Goal: Information Seeking & Learning: Learn about a topic

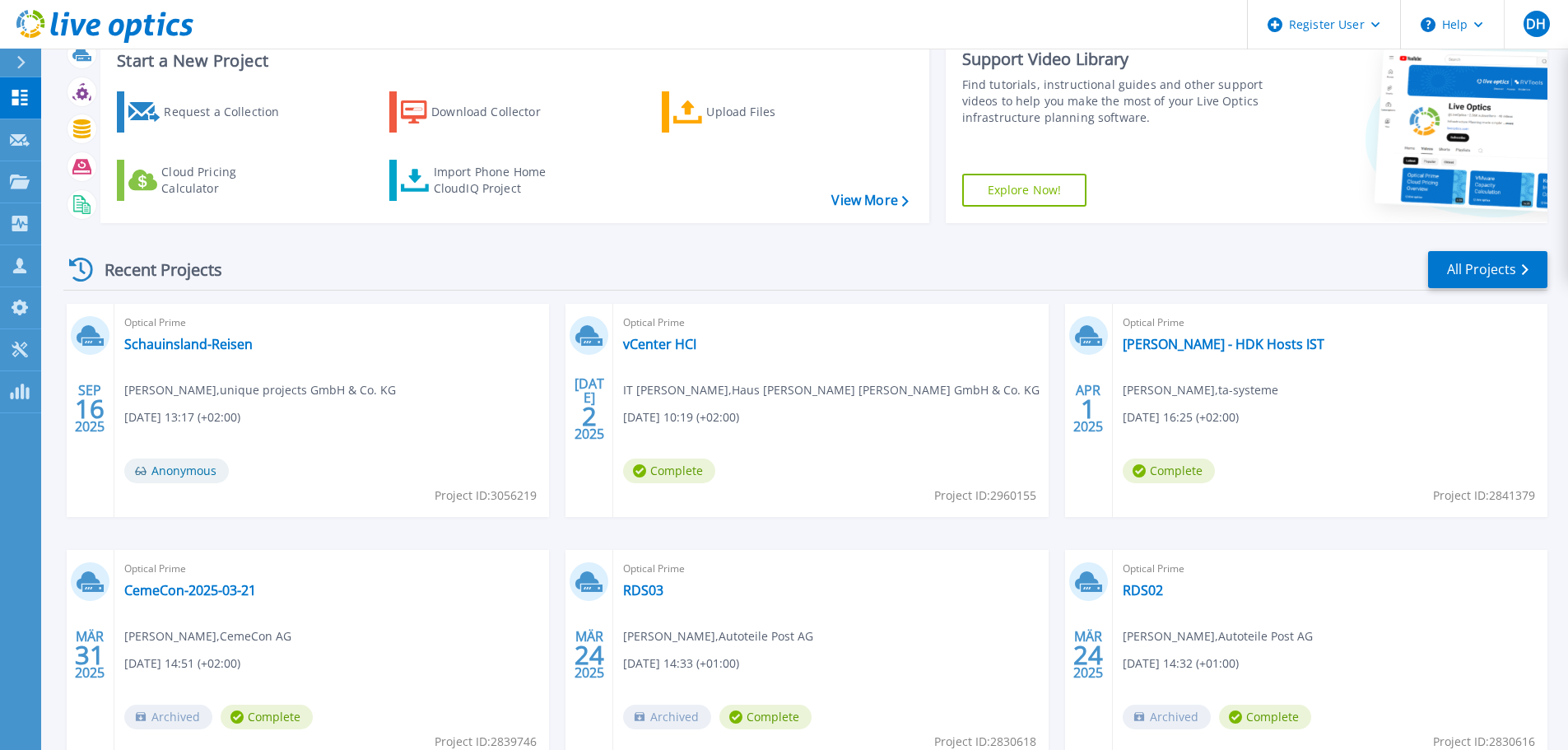
scroll to position [82, 0]
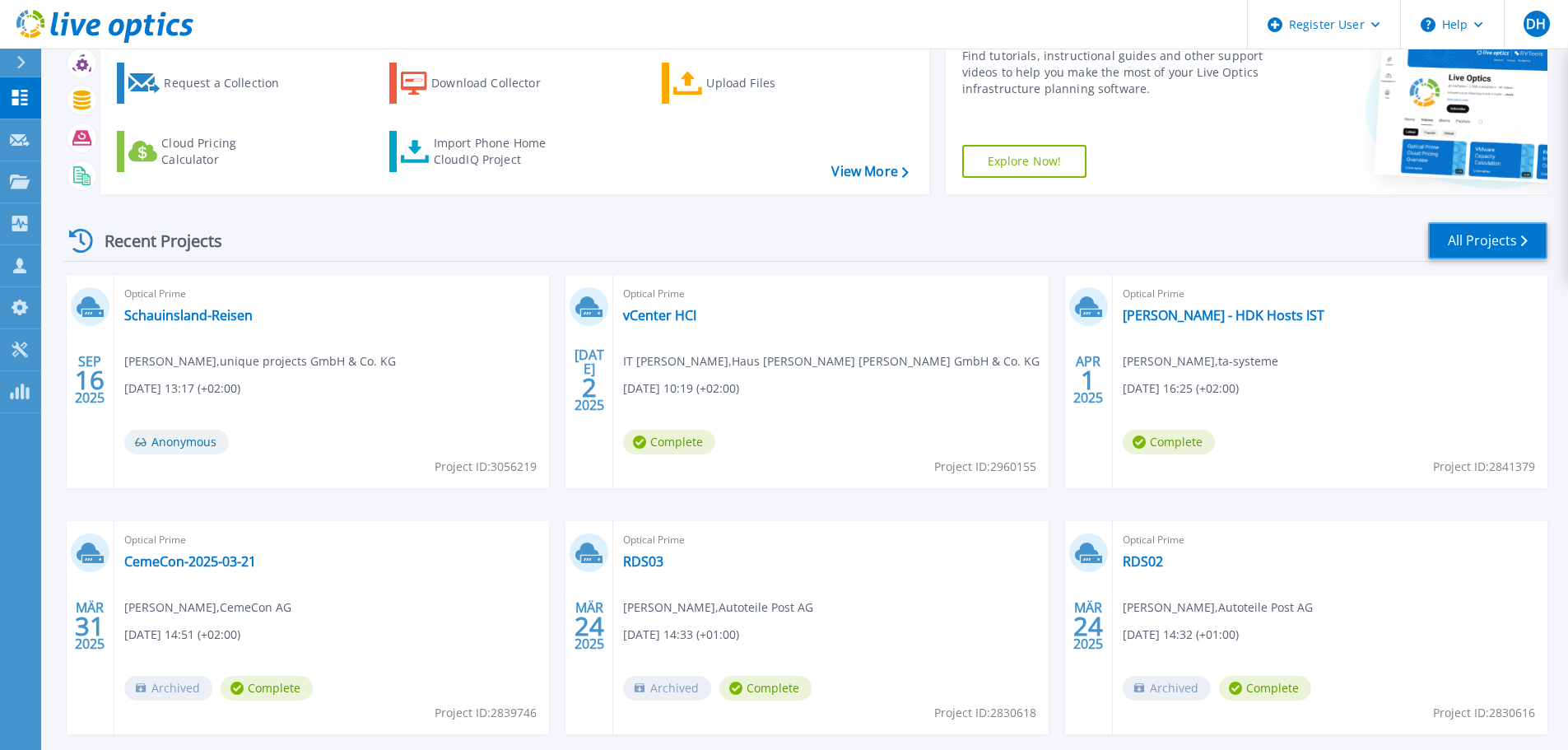
click at [1453, 241] on link "All Projects" at bounding box center [1488, 241] width 120 height 37
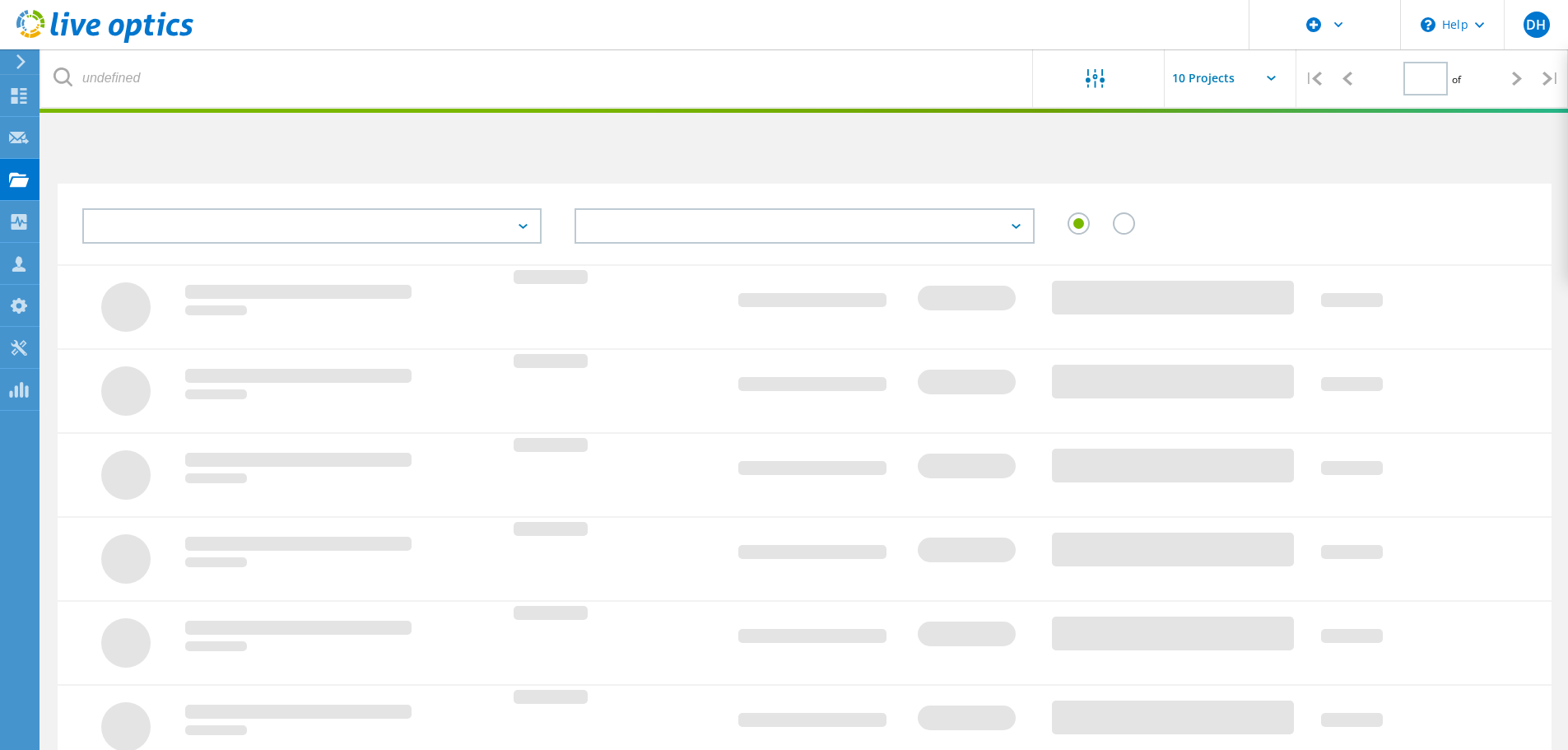
type input "1"
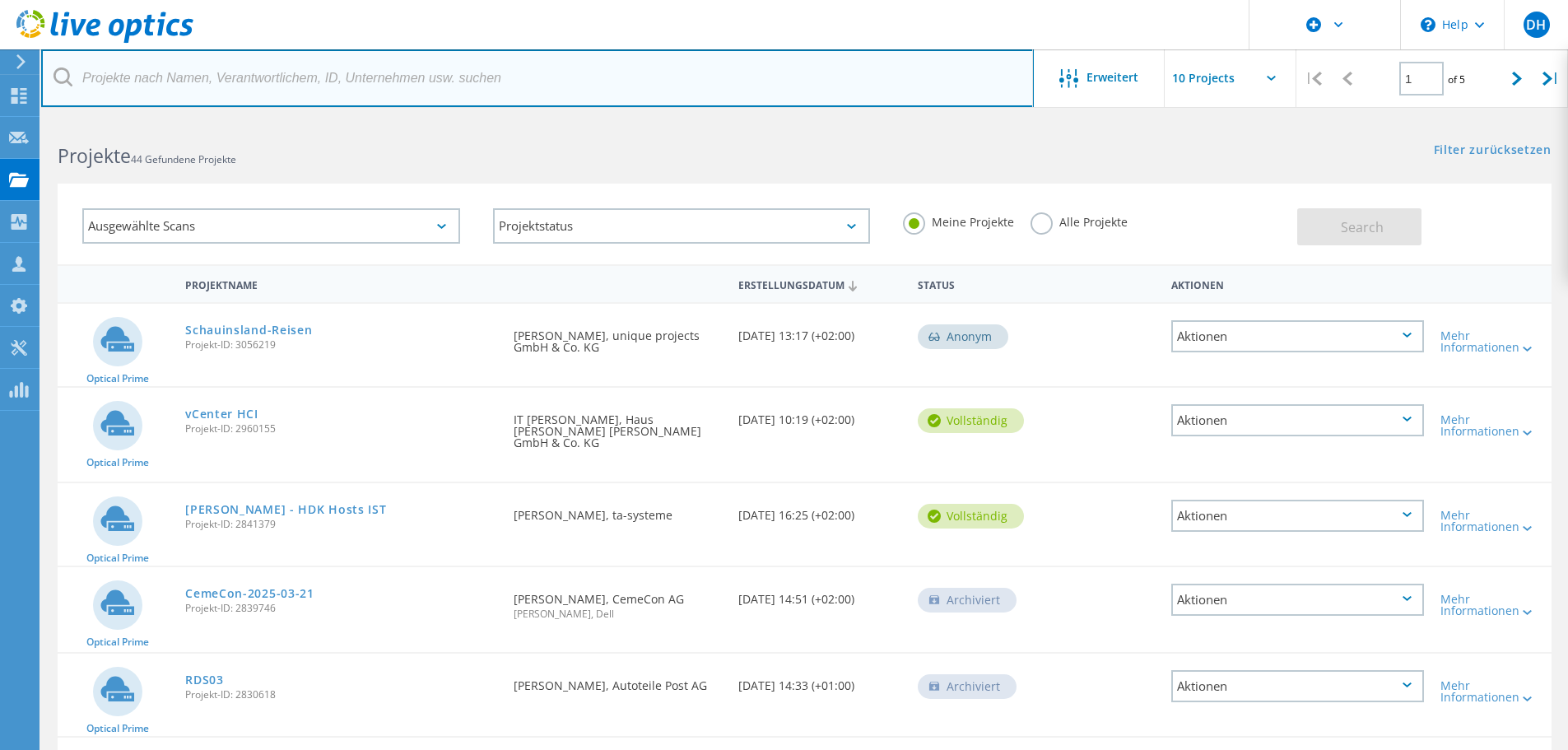
click at [290, 87] on input "text" at bounding box center [537, 78] width 993 height 58
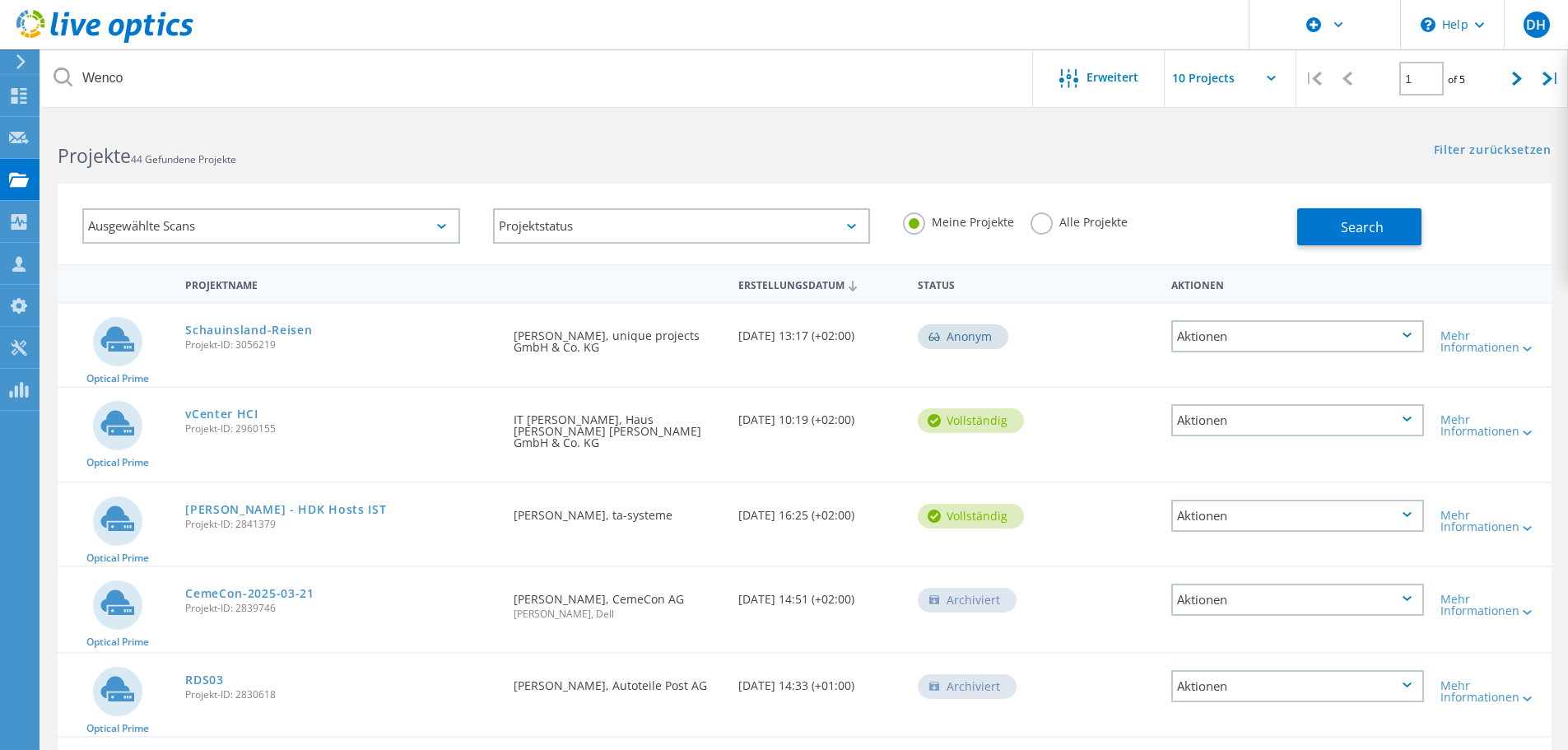
click at [445, 222] on div "Ausgewählte Scans" at bounding box center [271, 226] width 378 height 35
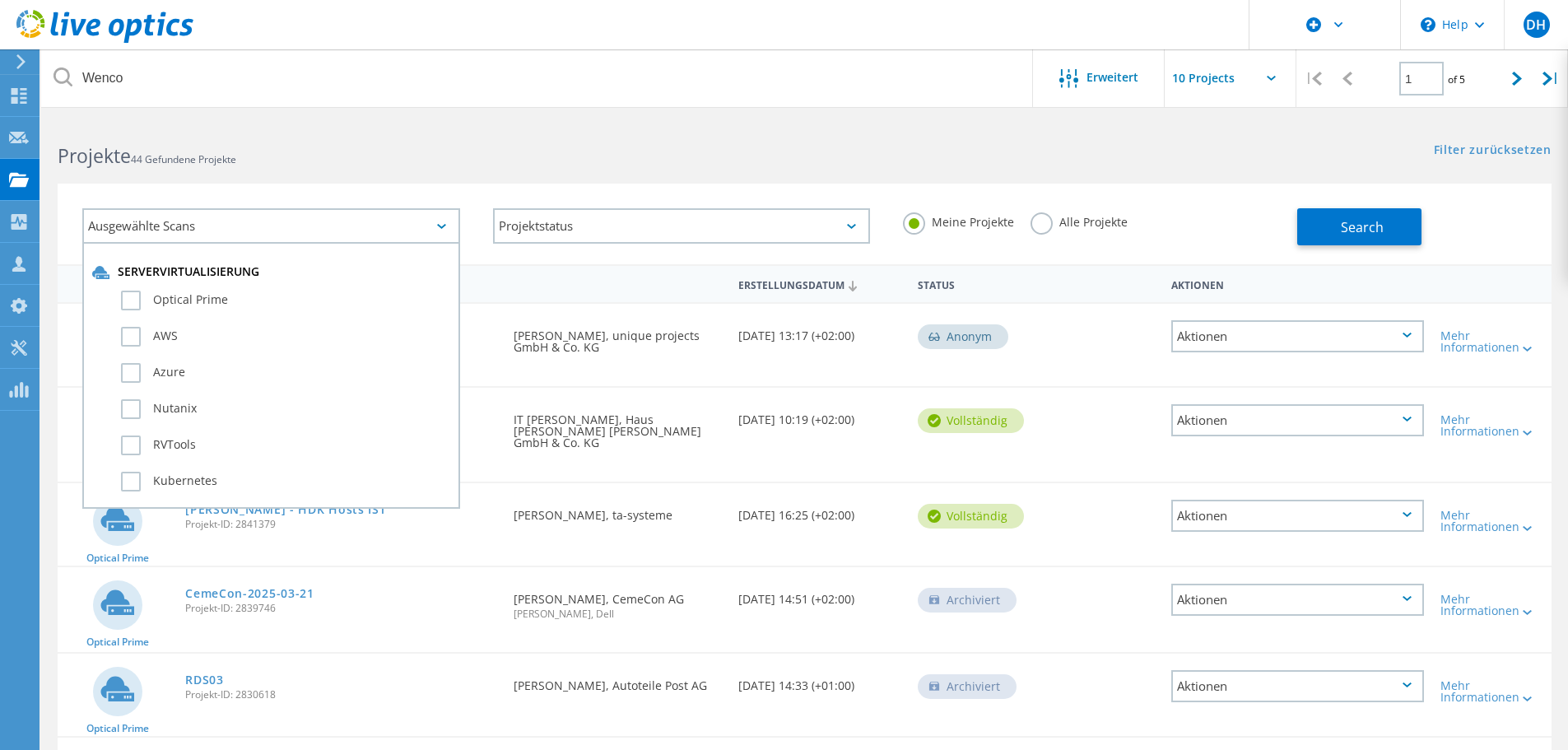
click at [445, 222] on div "Ausgewählte Scans" at bounding box center [271, 226] width 378 height 35
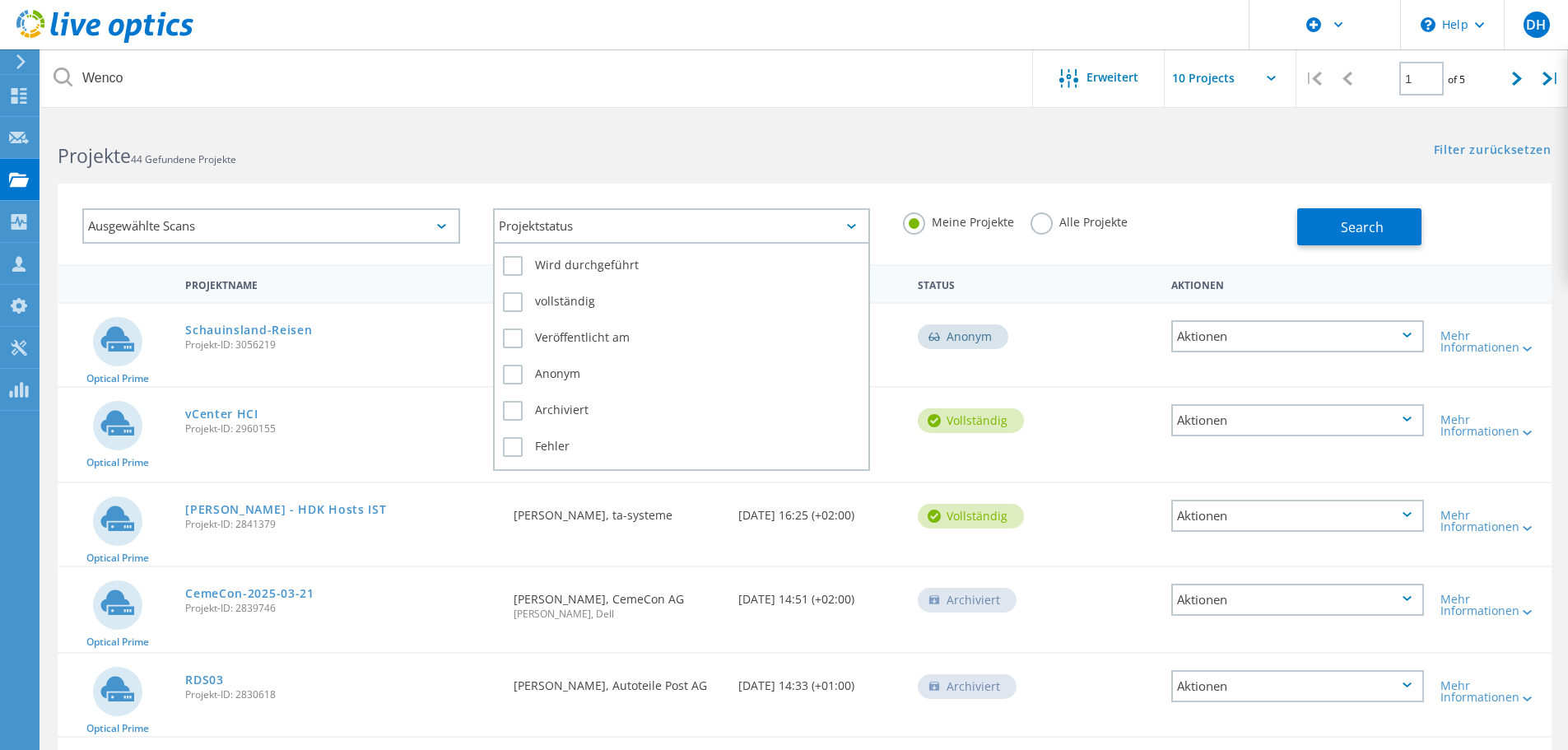
click at [607, 224] on div "Projektstatus" at bounding box center [682, 226] width 378 height 35
click at [609, 224] on div "Projektstatus" at bounding box center [682, 226] width 378 height 35
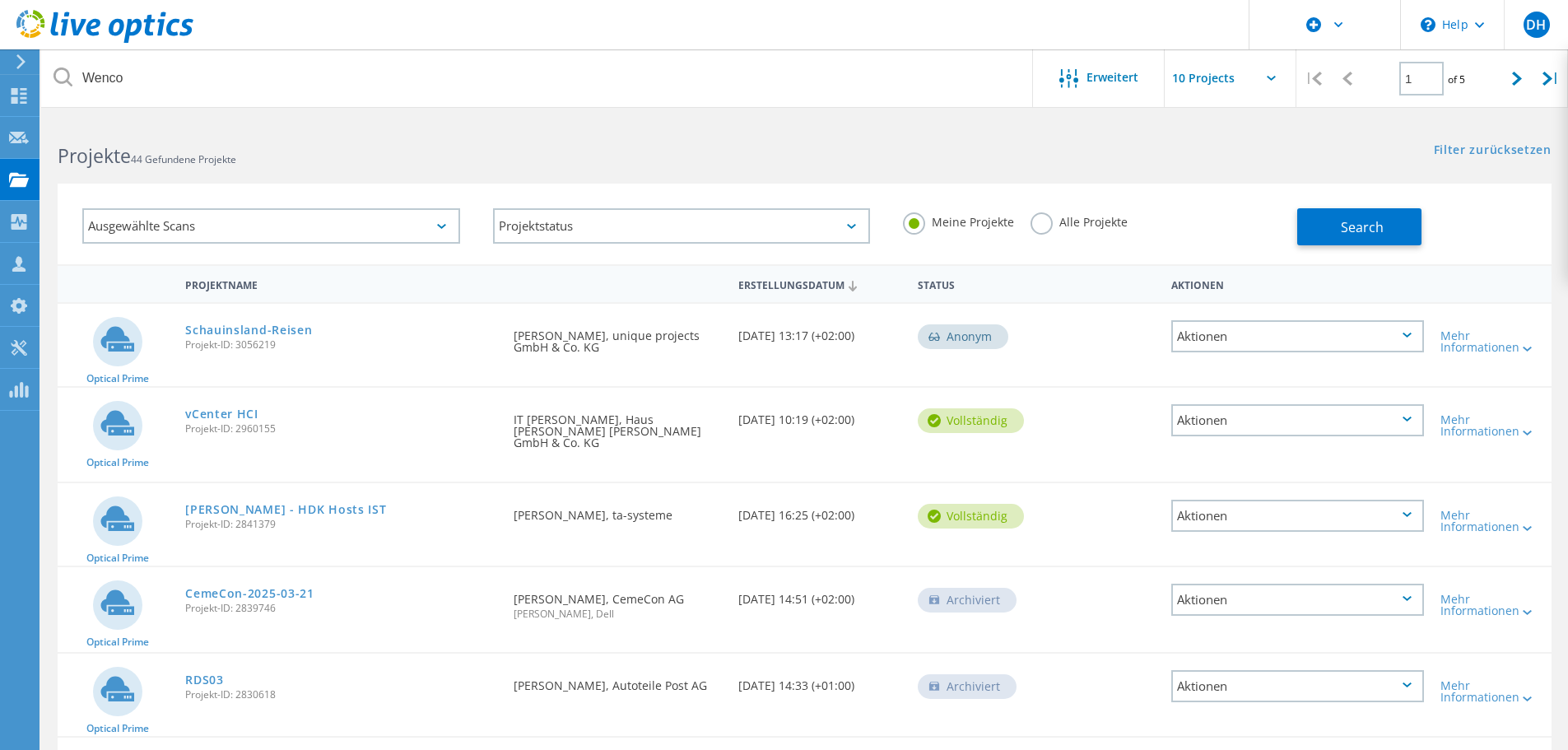
drag, startPoint x: 1046, startPoint y: 223, endPoint x: 1094, endPoint y: 220, distance: 48.1
click at [1051, 223] on label "Alle Projekte" at bounding box center [1079, 220] width 97 height 16
click at [0, 0] on input "Alle Projekte" at bounding box center [0, 0] width 0 height 0
click at [1349, 222] on span "Search" at bounding box center [1362, 227] width 43 height 18
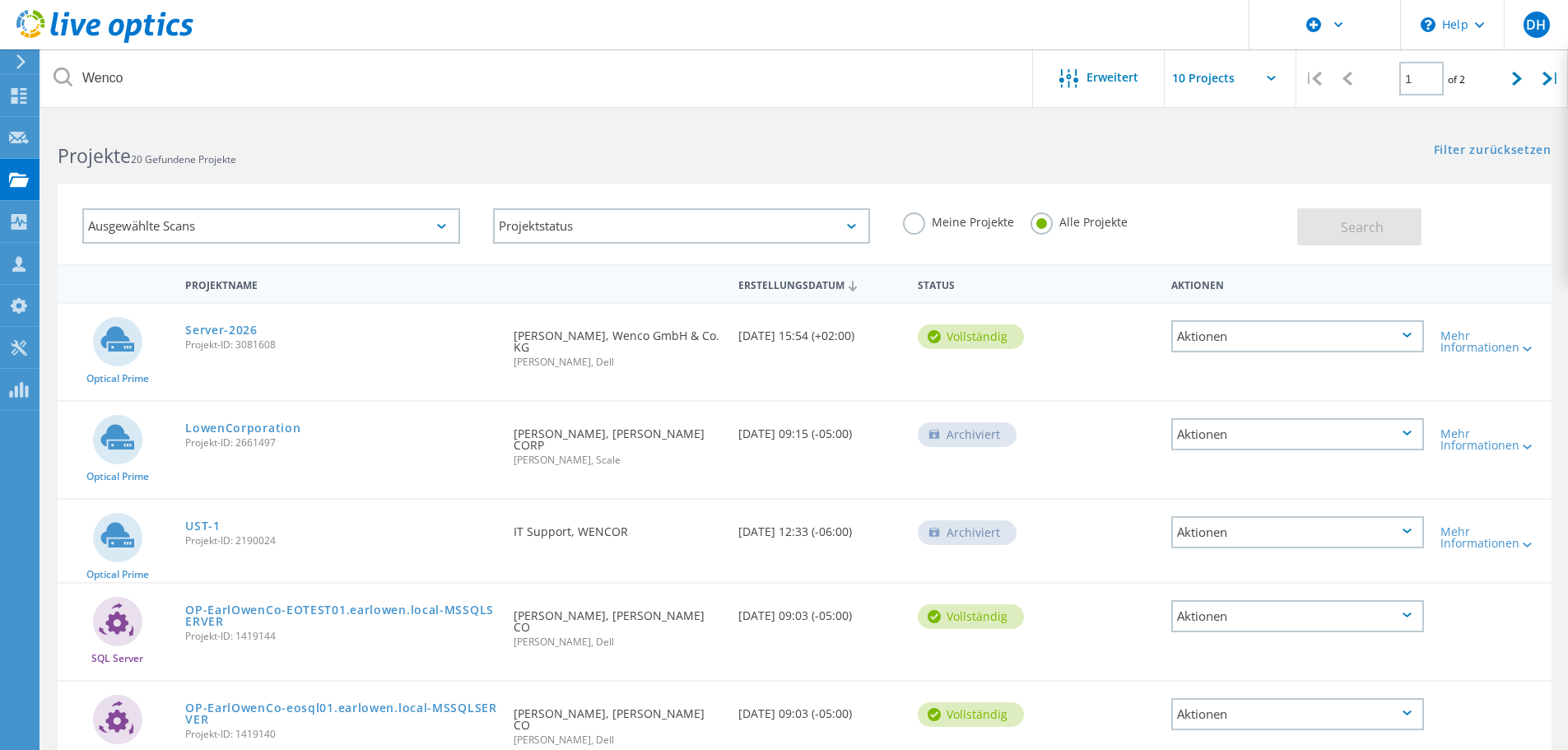
click at [580, 127] on div "Projekte 20 Gefundene Projekte" at bounding box center [422, 142] width 763 height 44
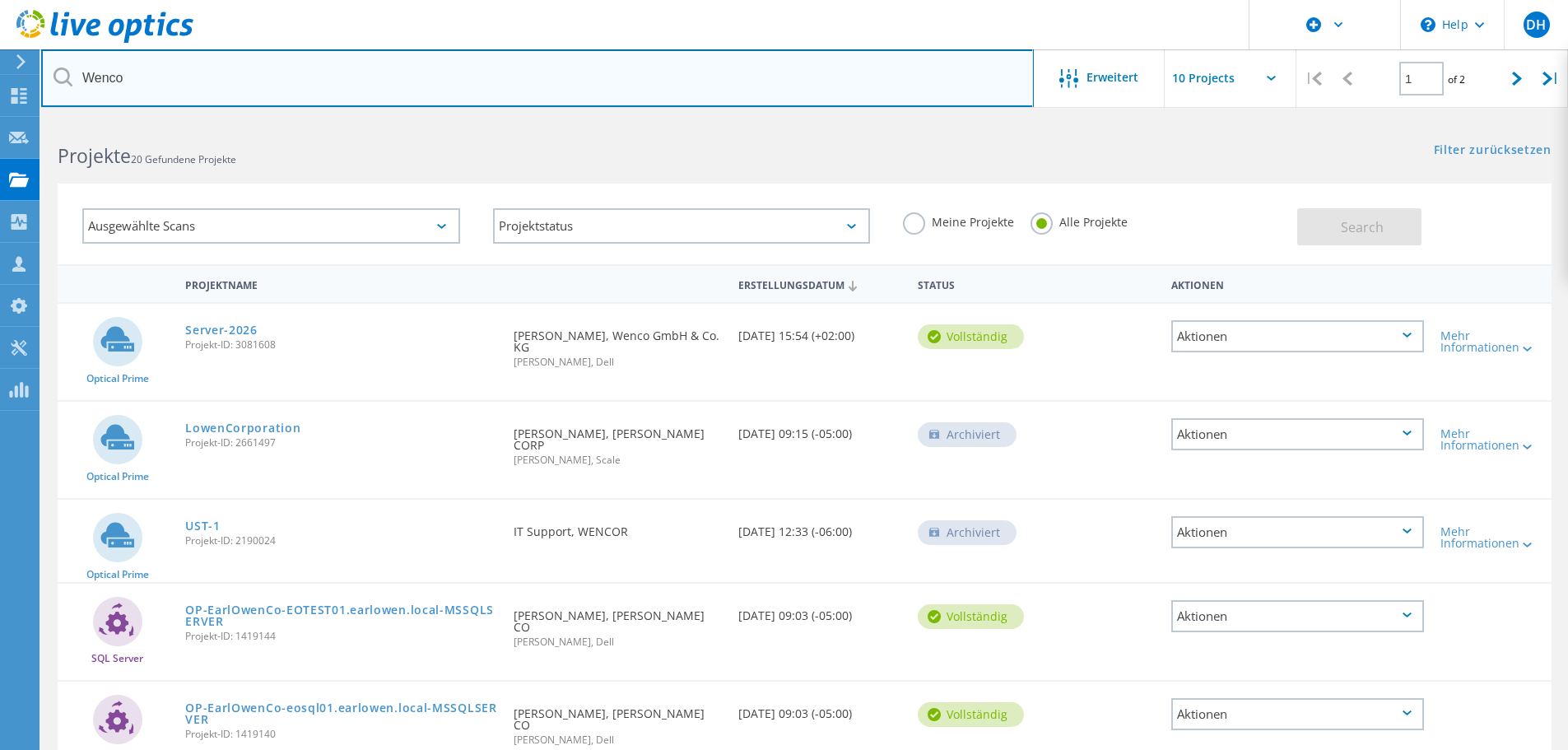
click at [393, 77] on input "Wenco" at bounding box center [537, 78] width 993 height 58
click at [189, 79] on input "Wenco" at bounding box center [537, 78] width 993 height 58
type input "Wenco"
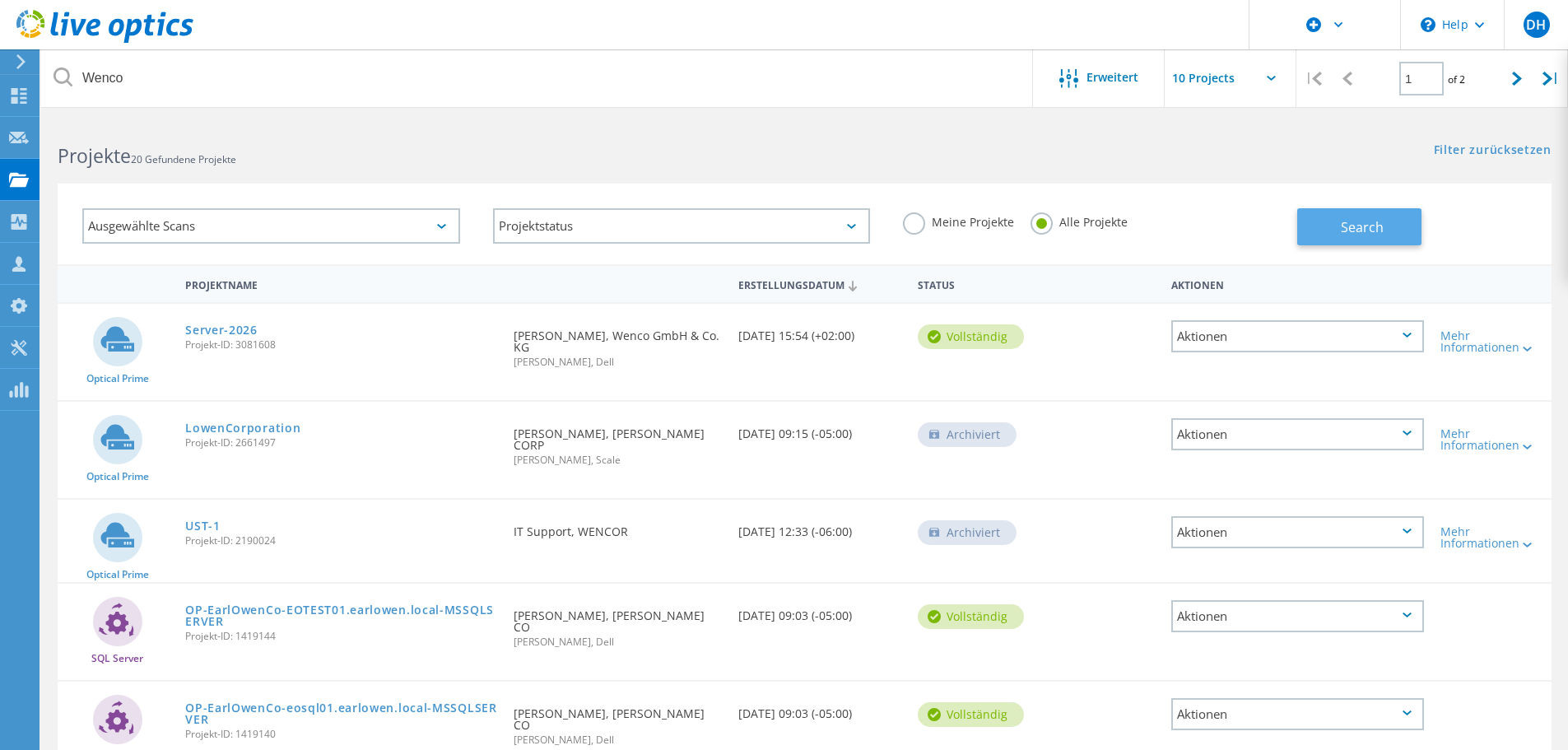
click at [1327, 225] on button "Search" at bounding box center [1359, 227] width 124 height 37
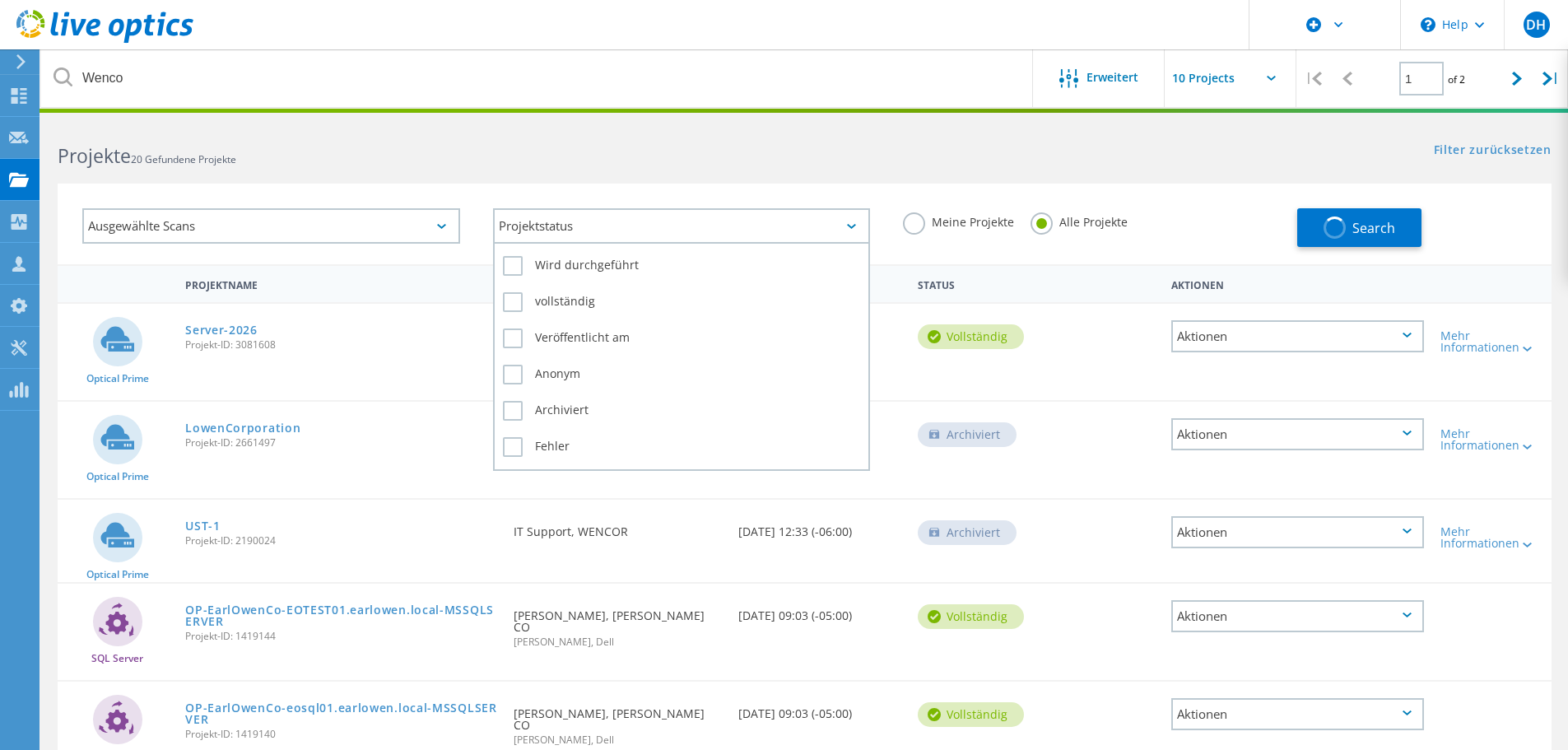
click at [527, 235] on div "Projektstatus" at bounding box center [682, 226] width 378 height 35
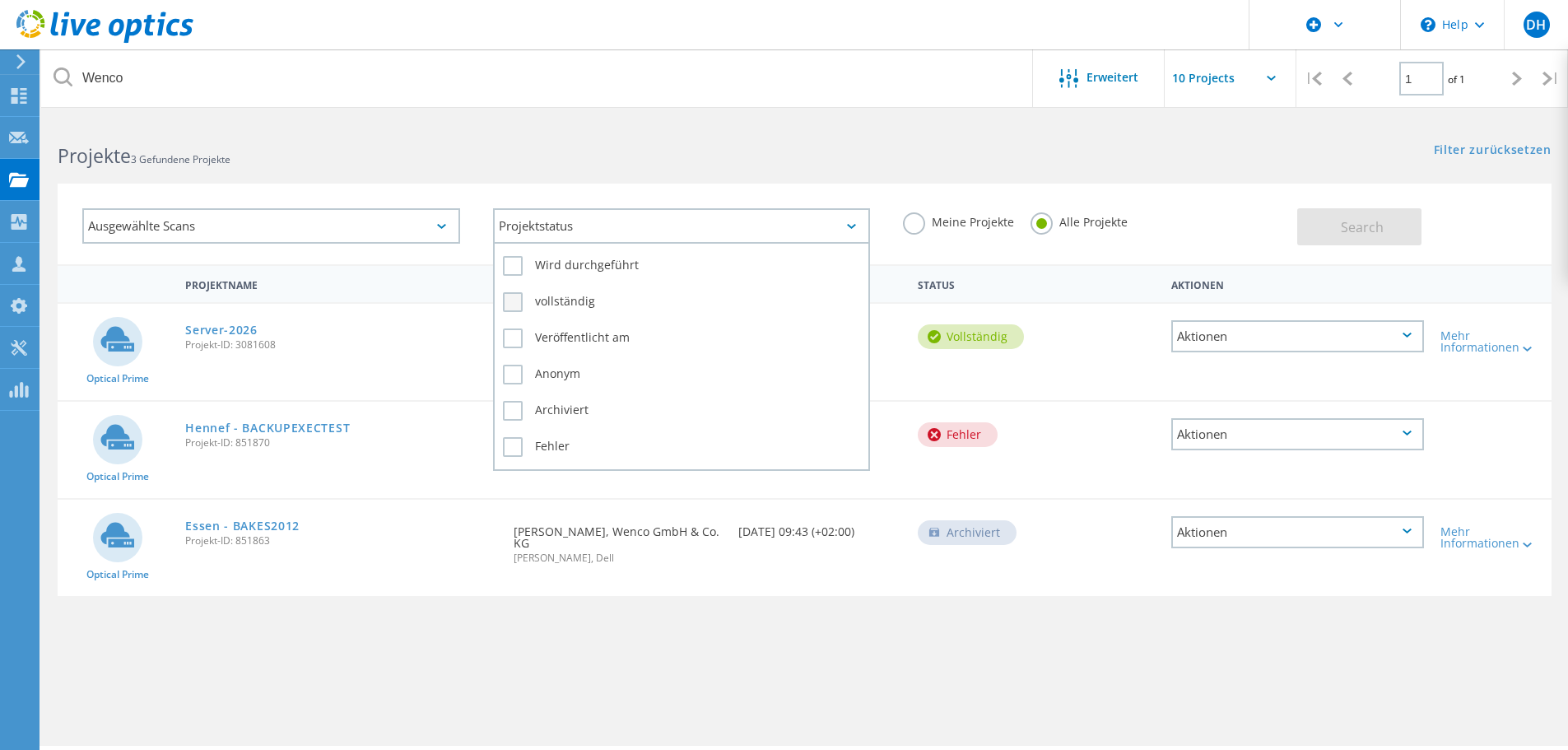
click at [523, 303] on label "vollständig" at bounding box center [682, 303] width 358 height 20
click at [0, 0] on input "vollständig" at bounding box center [0, 0] width 0 height 0
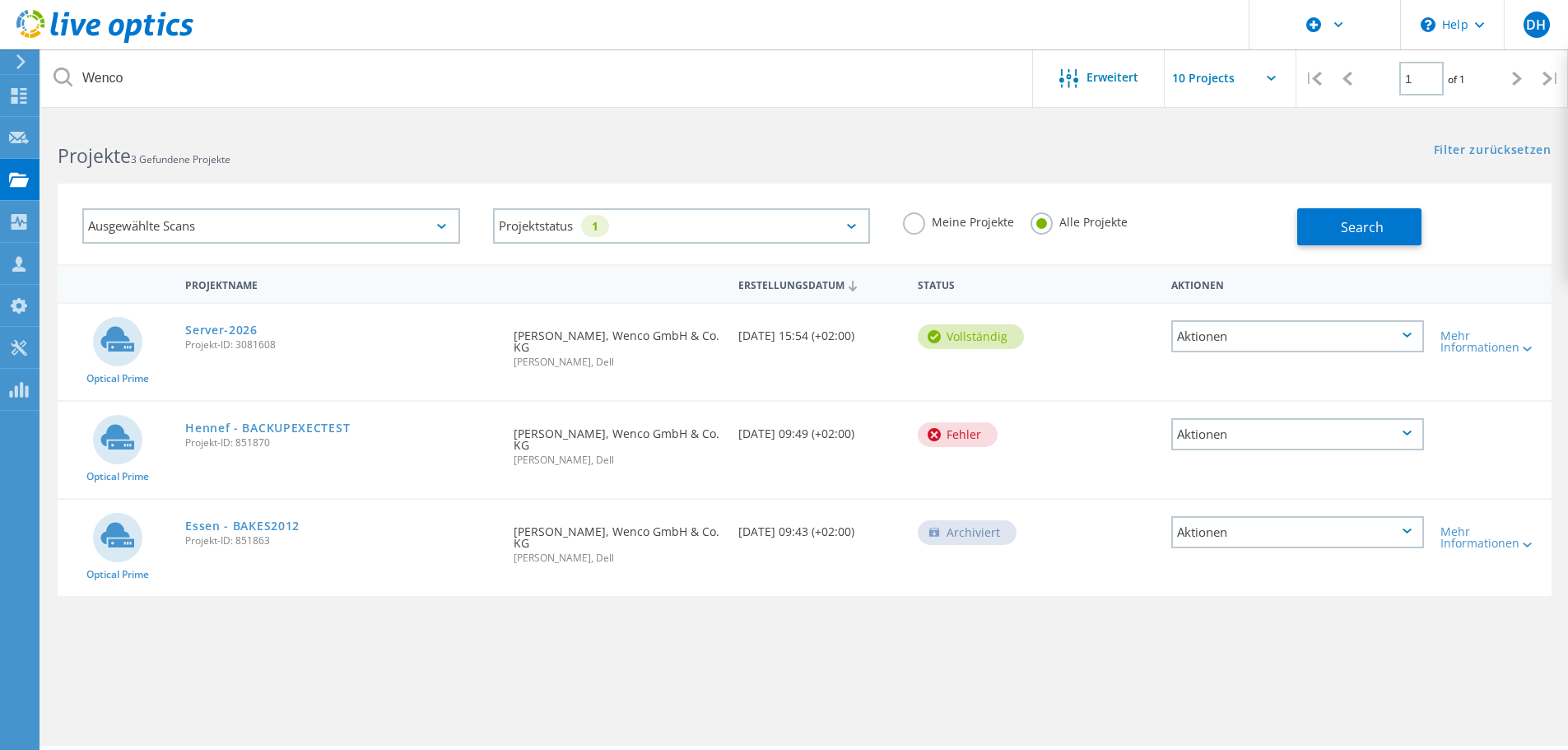
click at [477, 247] on div "Projektstatus 1 Wird durchgeführt vollständig Veröffentlicht am Anonym Archivie…" at bounding box center [682, 226] width 410 height 69
click at [237, 326] on link "Server-2026" at bounding box center [221, 330] width 72 height 12
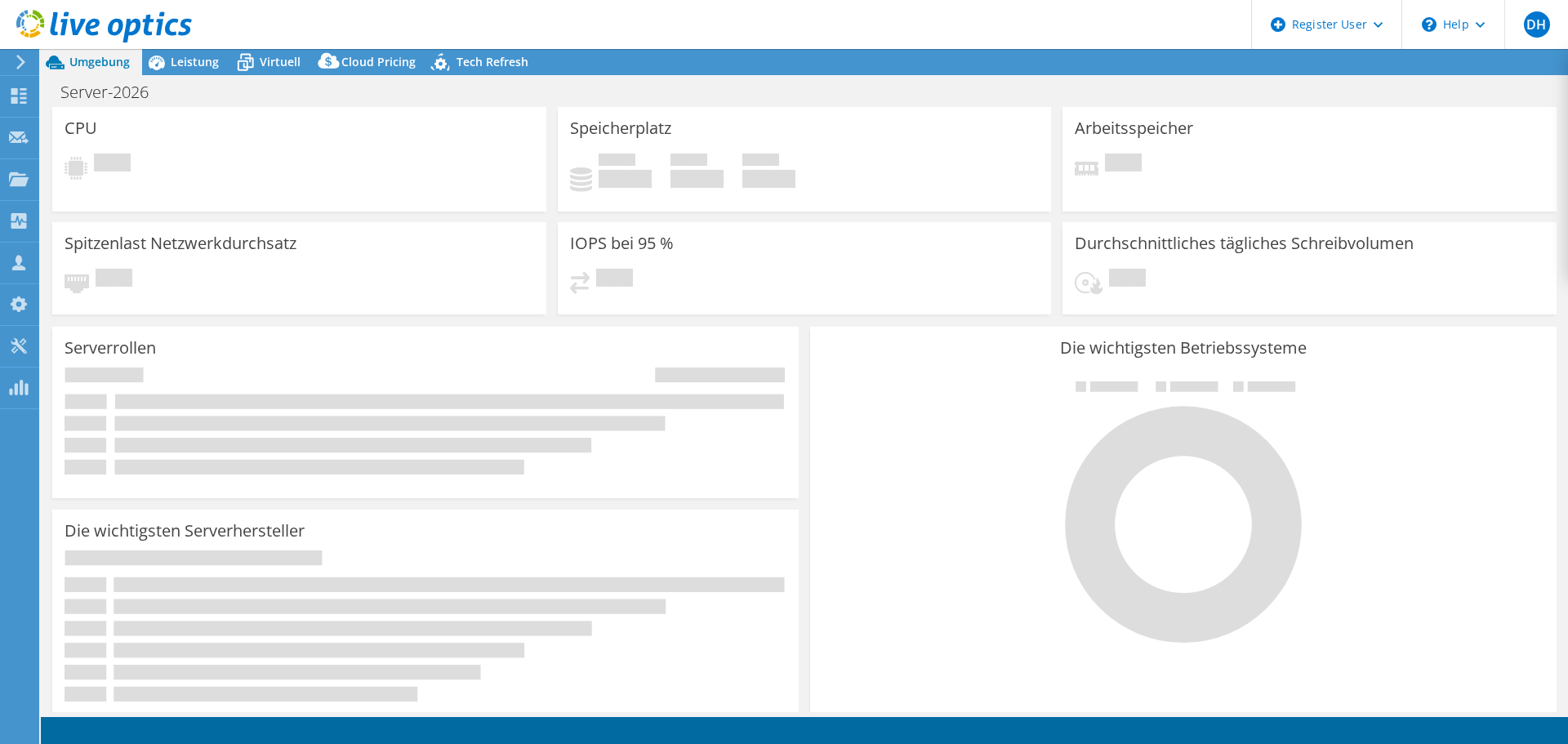
select select "USD"
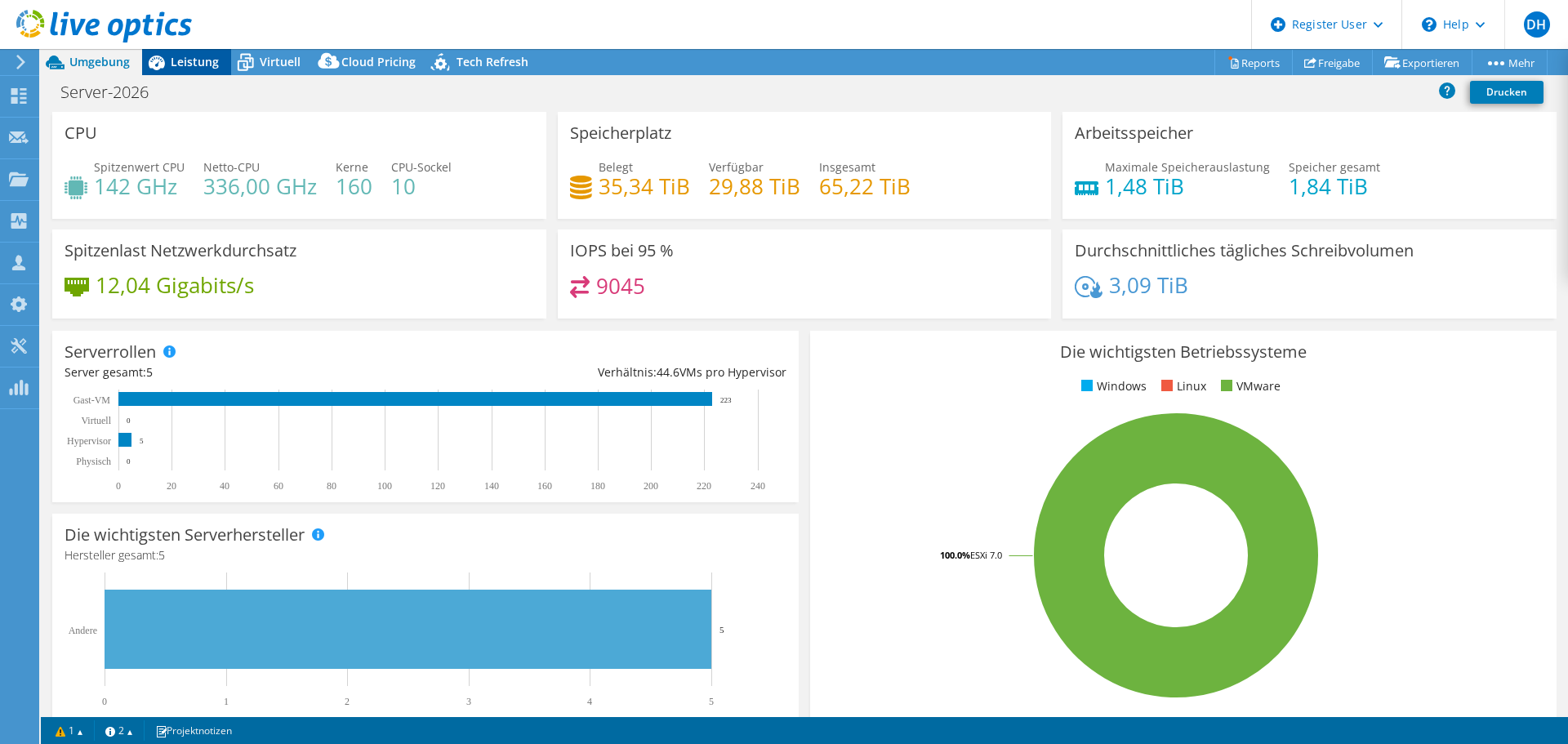
click at [217, 68] on span "Leistung" at bounding box center [194, 62] width 48 height 16
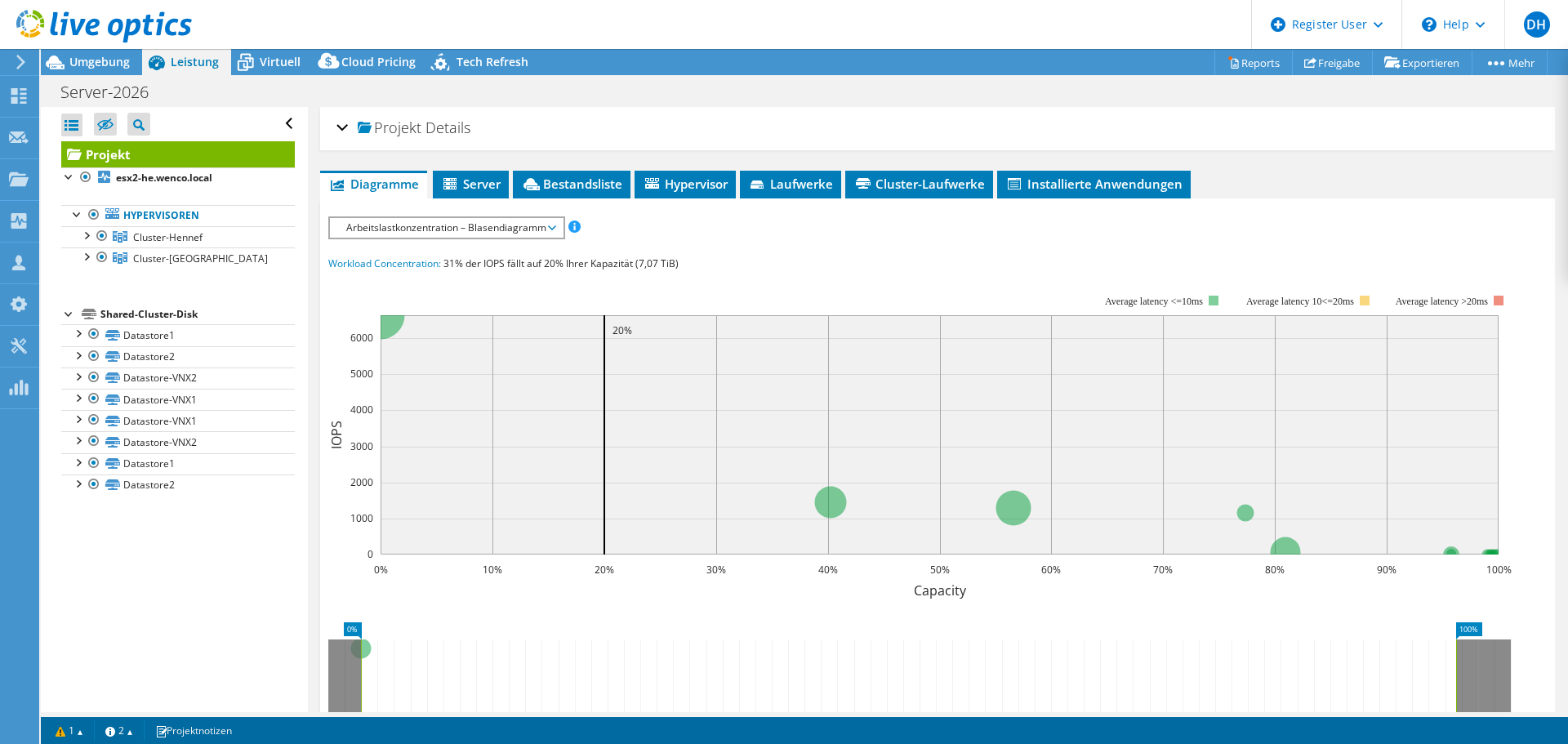
click at [499, 227] on span "Arbeitslastkonzentration – Blasendiagramm" at bounding box center [446, 228] width 216 height 20
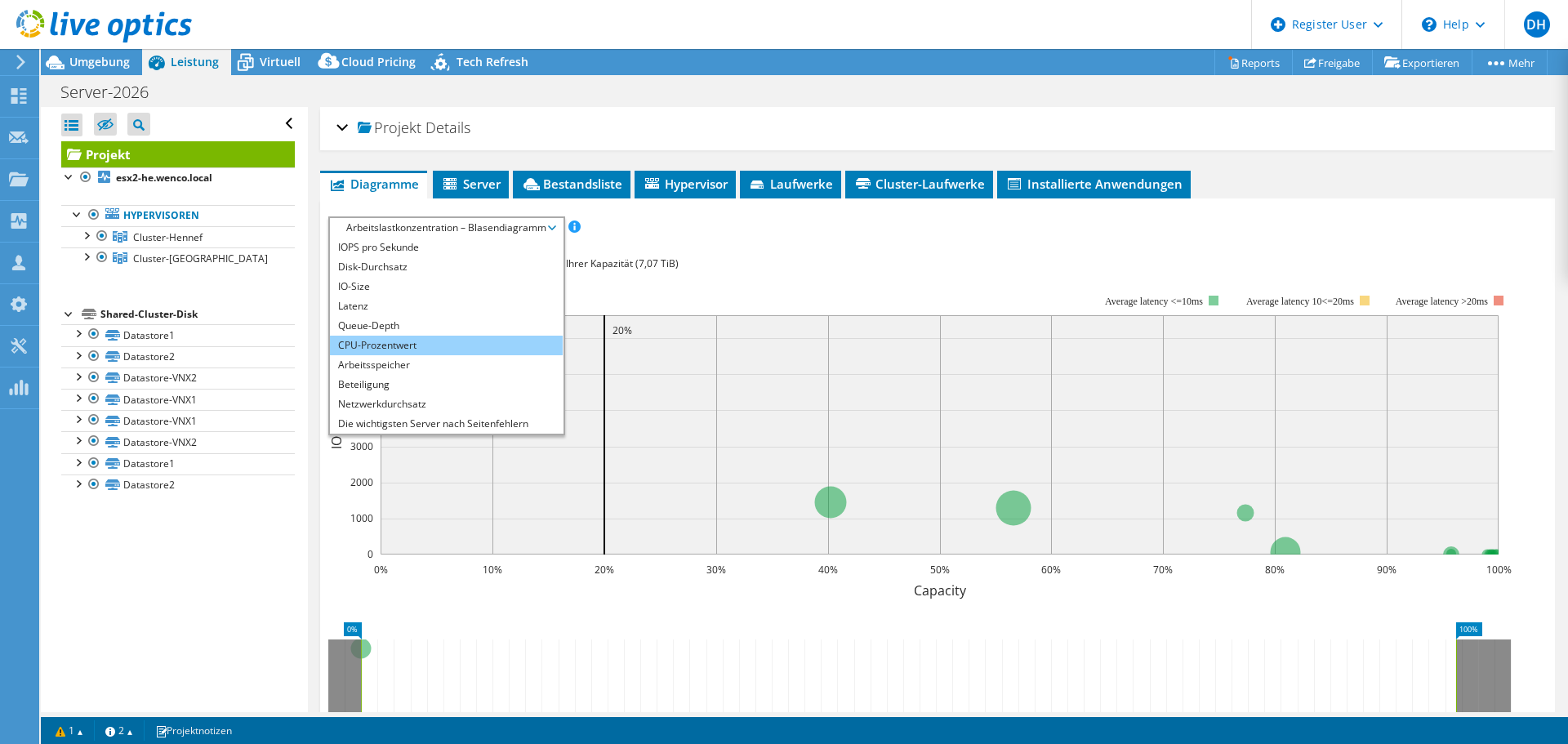
click at [439, 338] on li "CPU-Prozentwert" at bounding box center [446, 346] width 233 height 20
